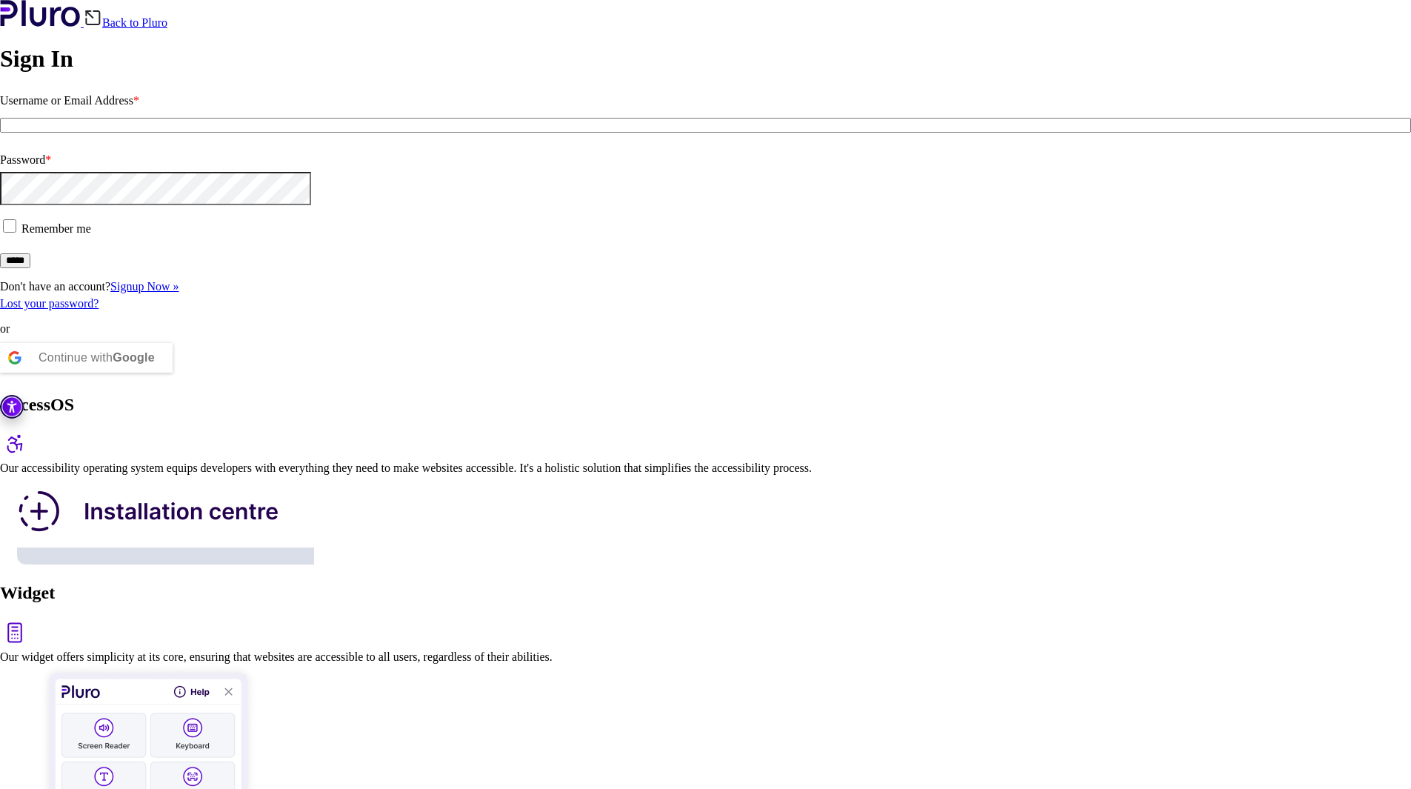
drag, startPoint x: 1130, startPoint y: 358, endPoint x: 704, endPoint y: 319, distance: 427.7
drag, startPoint x: 688, startPoint y: 308, endPoint x: 1146, endPoint y: 355, distance: 460.1
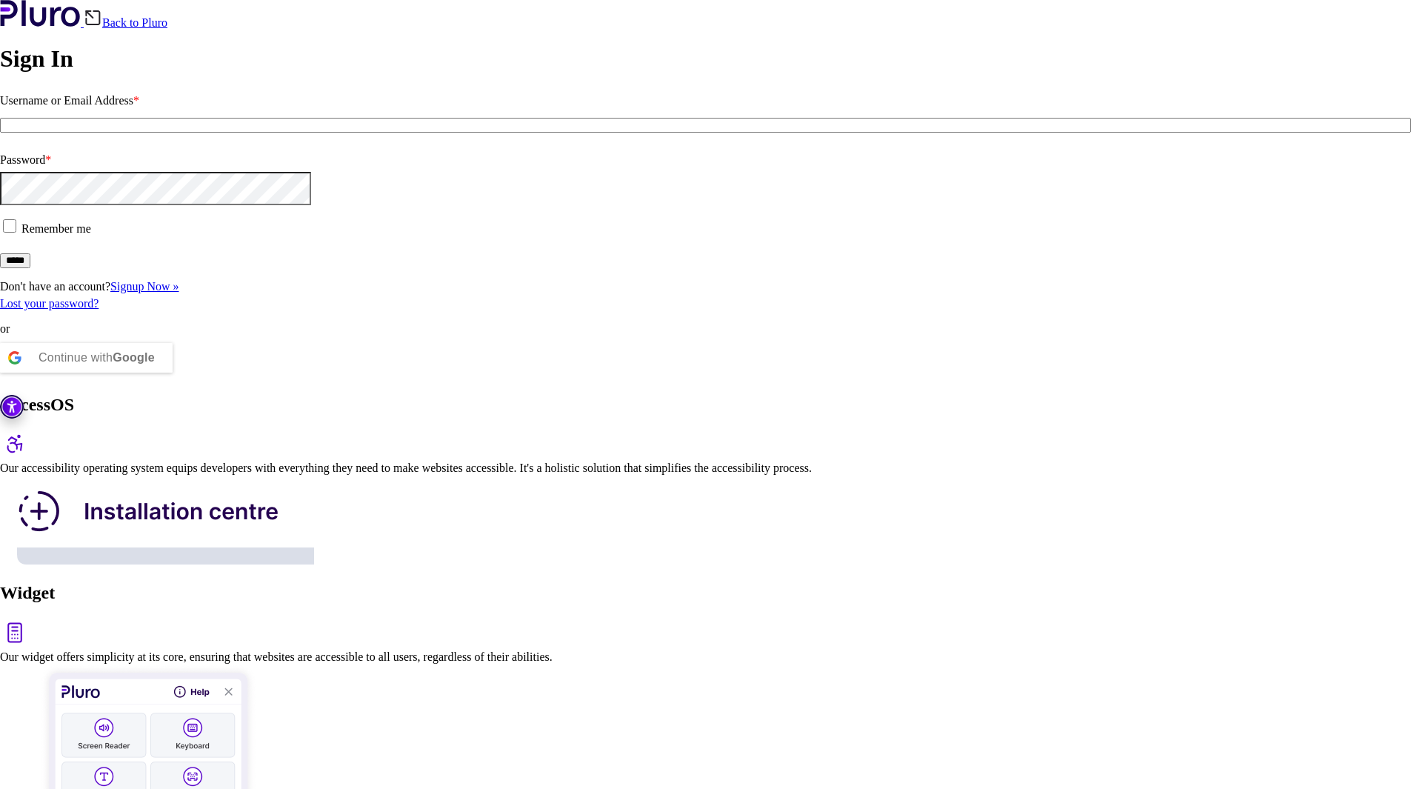
drag, startPoint x: 696, startPoint y: 298, endPoint x: 1182, endPoint y: 354, distance: 489.1
drag, startPoint x: 1191, startPoint y: 361, endPoint x: 678, endPoint y: 296, distance: 516.6
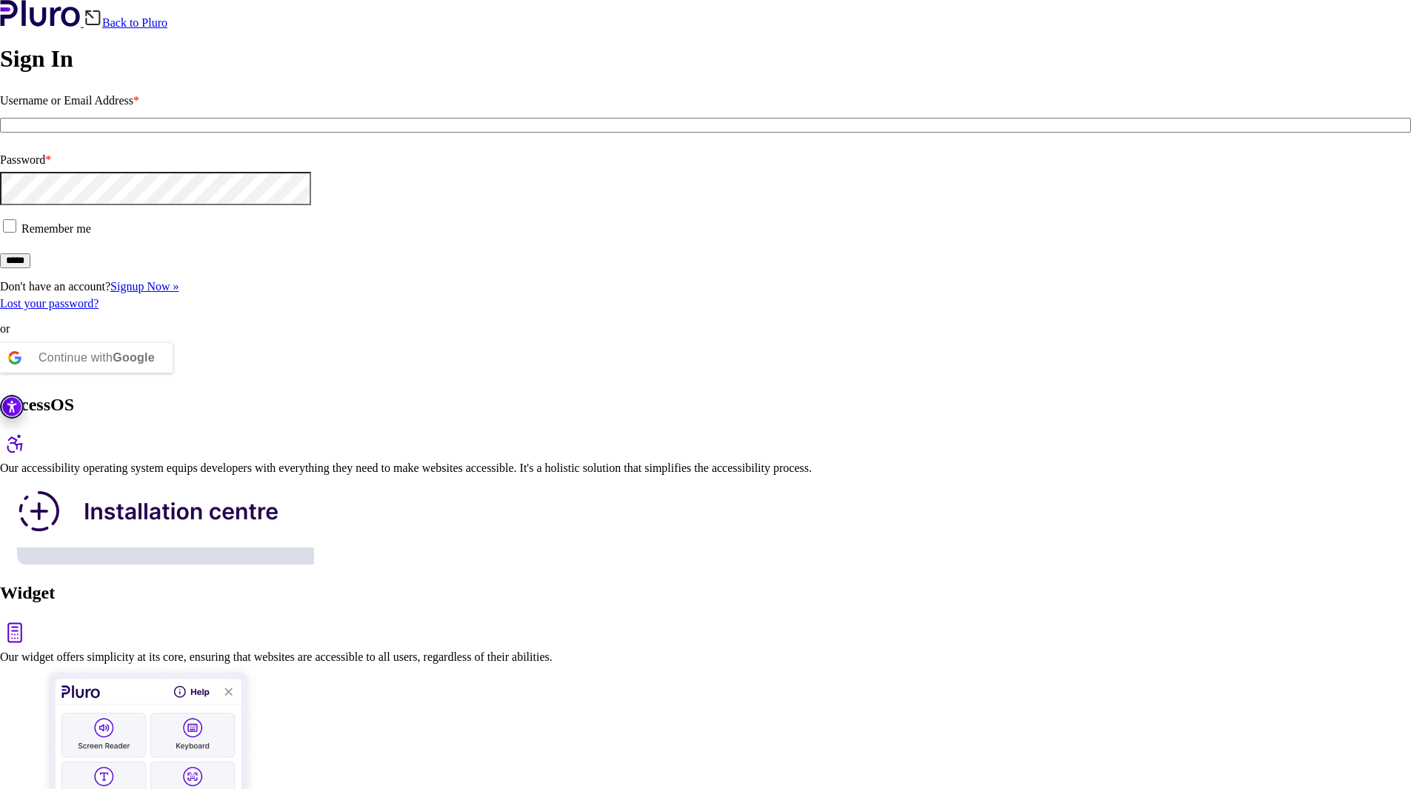
drag, startPoint x: 696, startPoint y: 301, endPoint x: 1147, endPoint y: 364, distance: 455.3
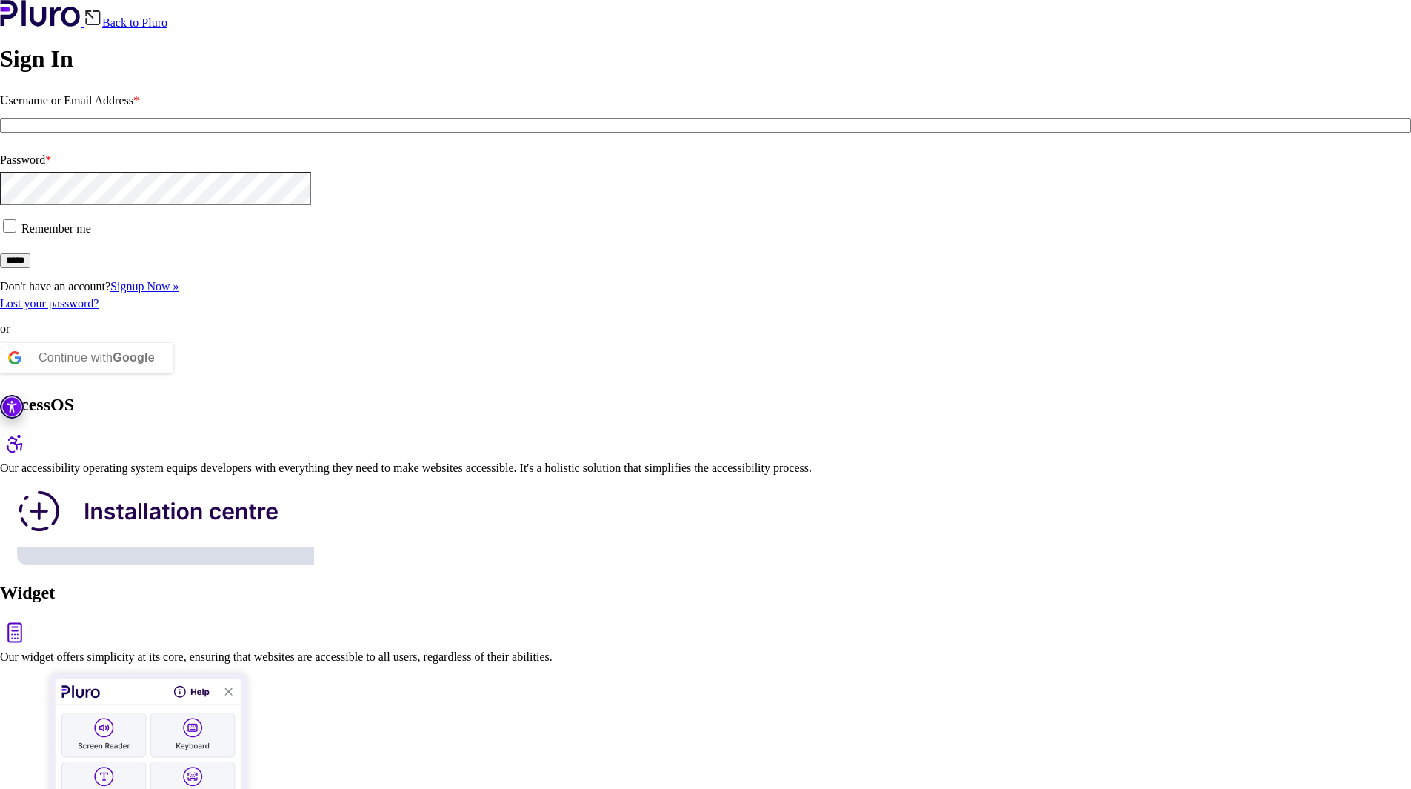
drag, startPoint x: 1156, startPoint y: 367, endPoint x: 675, endPoint y: 304, distance: 484.8
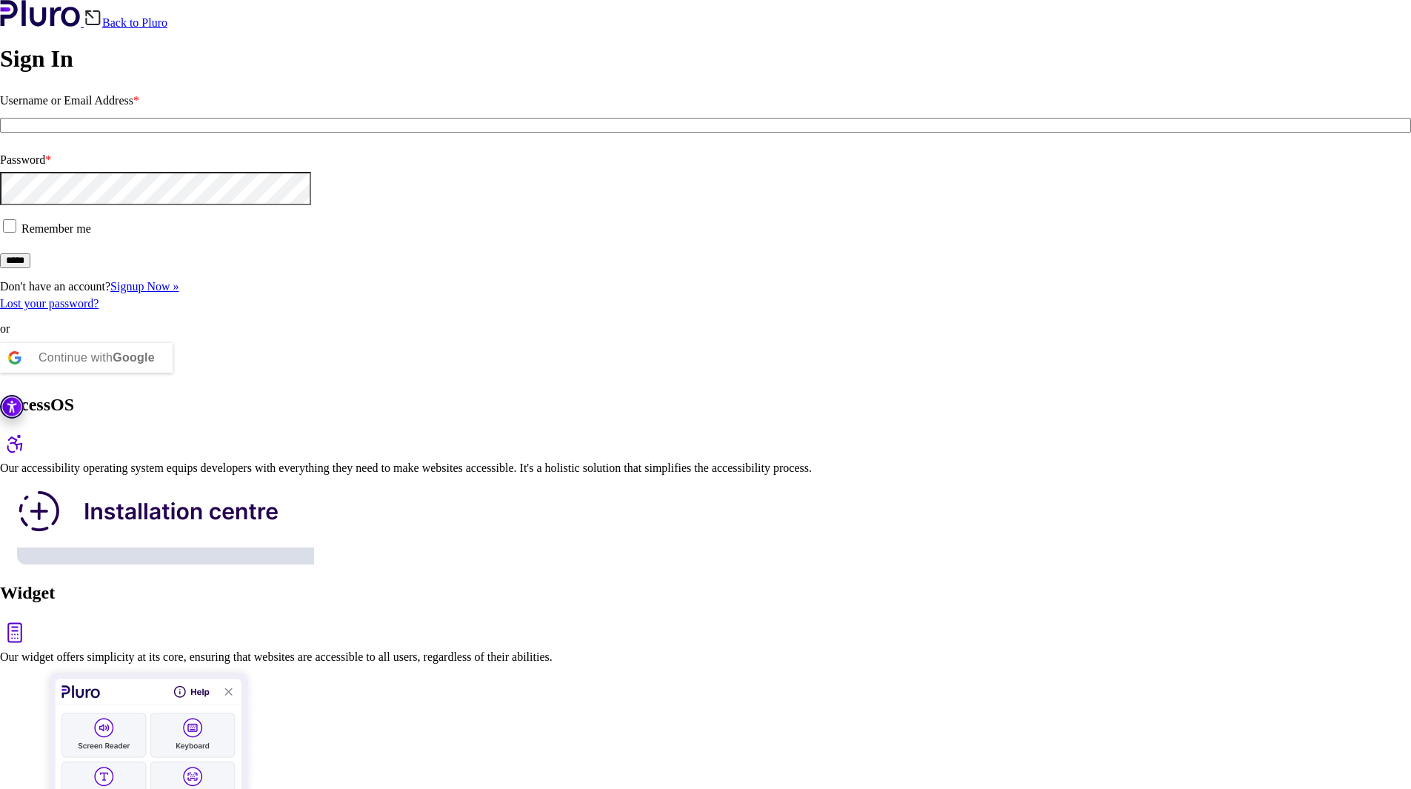
drag, startPoint x: 687, startPoint y: 300, endPoint x: 1148, endPoint y: 368, distance: 465.7
drag, startPoint x: 1182, startPoint y: 361, endPoint x: 694, endPoint y: 311, distance: 490.7
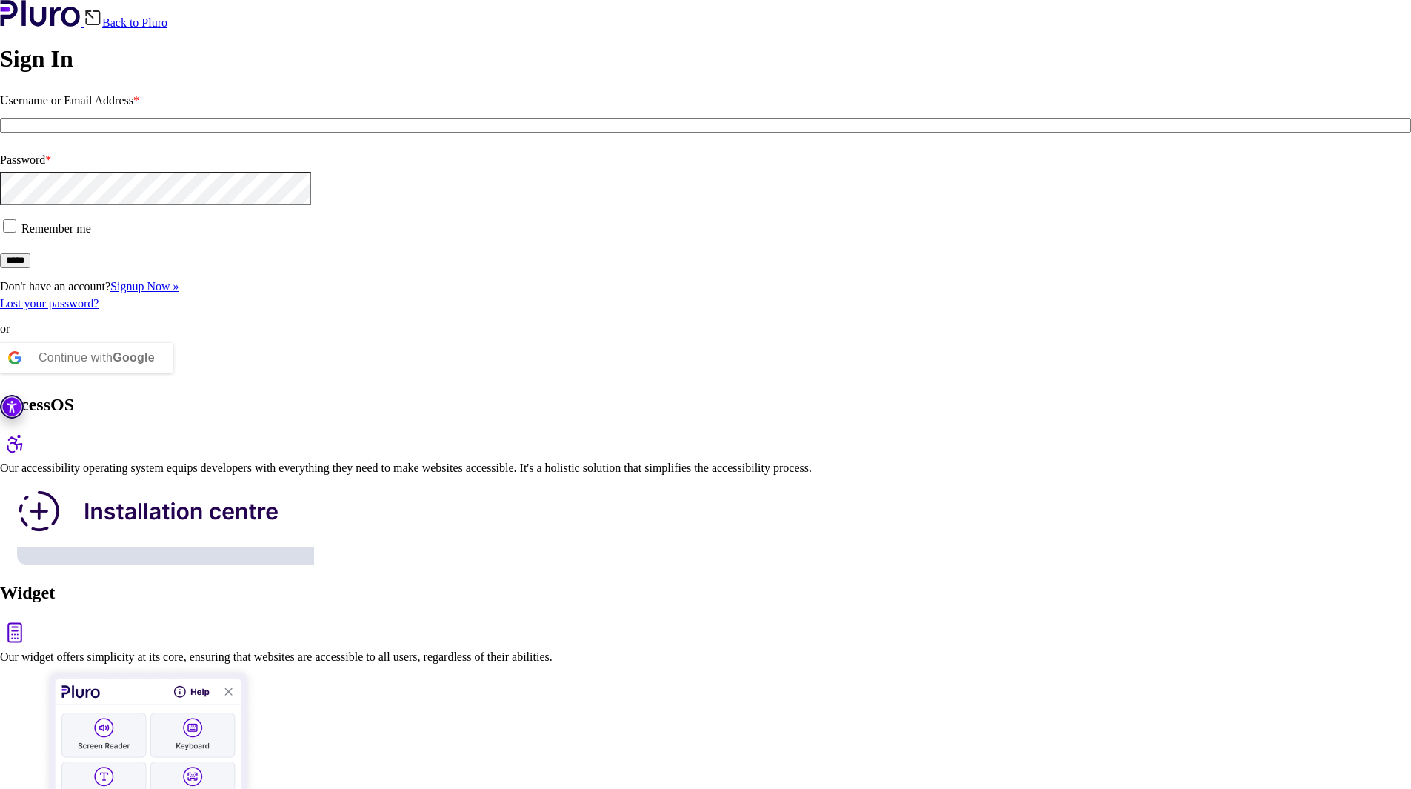
drag, startPoint x: 692, startPoint y: 306, endPoint x: 1243, endPoint y: 365, distance: 554.2
drag, startPoint x: 1164, startPoint y: 361, endPoint x: 679, endPoint y: 310, distance: 487.8
